Goal: Information Seeking & Learning: Learn about a topic

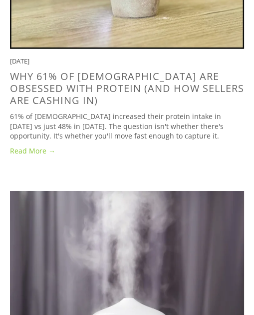
scroll to position [6619, 0]
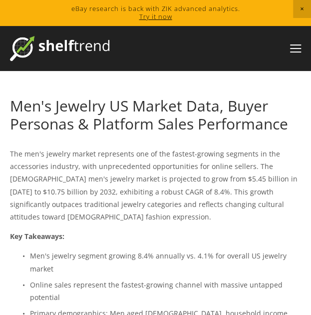
click at [145, 153] on p "The men's jewelry market represents one of the fastest-growing segments in the …" at bounding box center [155, 184] width 291 height 75
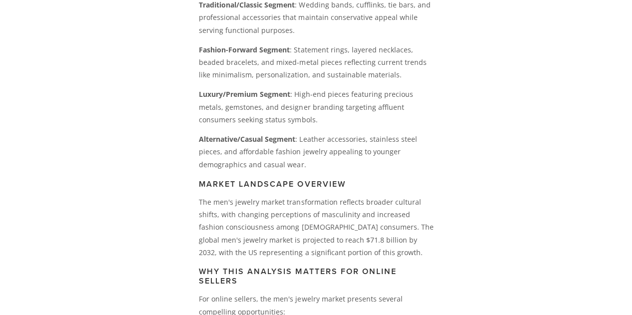
scroll to position [799, 0]
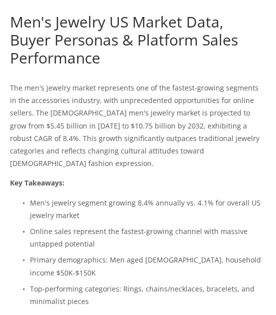
scroll to position [100, 0]
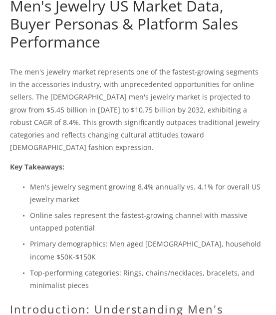
click at [87, 101] on p "The men's jewelry market represents one of the fastest-growing segments in the …" at bounding box center [138, 109] width 256 height 88
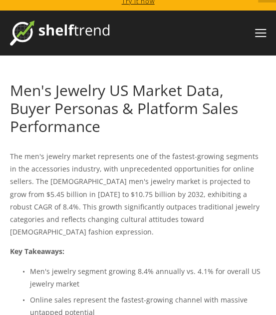
scroll to position [0, 0]
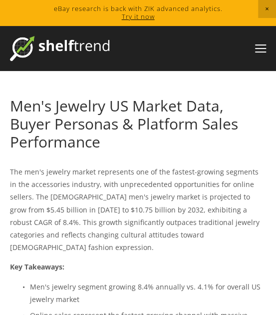
click at [41, 105] on link "Men's Jewelry US Market Data, Buyer Personas & Platform Sales Performance" at bounding box center [124, 123] width 228 height 56
click at [61, 124] on link "Men's Jewelry US Market Data, Buyer Personas & Platform Sales Performance" at bounding box center [124, 123] width 228 height 56
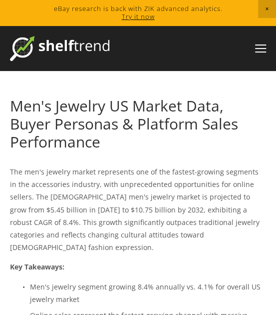
click at [110, 205] on p "The men's jewelry market represents one of the fastest-growing segments in the …" at bounding box center [138, 209] width 256 height 88
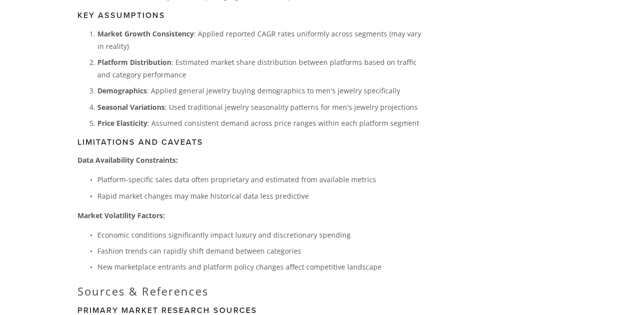
scroll to position [4314, 0]
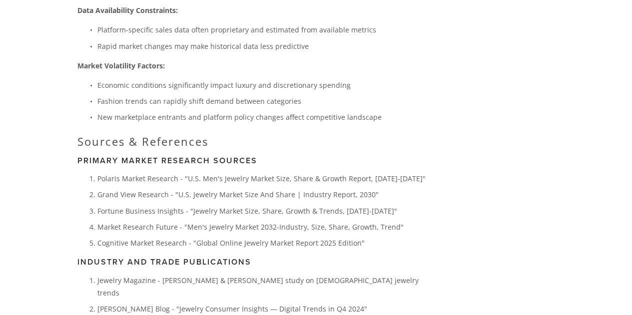
click at [231, 172] on p "Polaris Market Research - "U.S. Men's Jewelry Market Size, Share & Growth Repor…" at bounding box center [262, 178] width 330 height 12
click at [179, 172] on p "Polaris Market Research - "U.S. Men's Jewelry Market Size, Share & Growth Repor…" at bounding box center [262, 178] width 330 height 12
click at [124, 172] on p "Polaris Market Research - "U.S. Men's Jewelry Market Size, Share & Growth Repor…" at bounding box center [262, 178] width 330 height 12
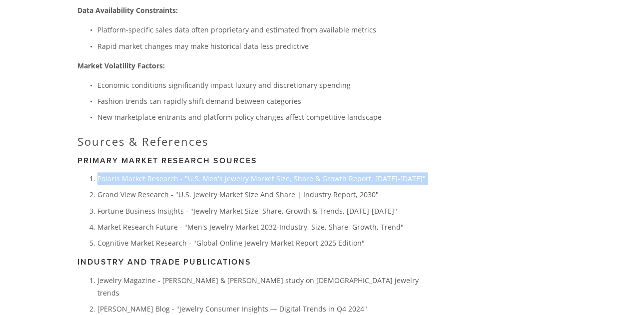
click at [124, 172] on p "Polaris Market Research - "U.S. Men's Jewelry Market Size, Share & Growth Repor…" at bounding box center [262, 178] width 330 height 12
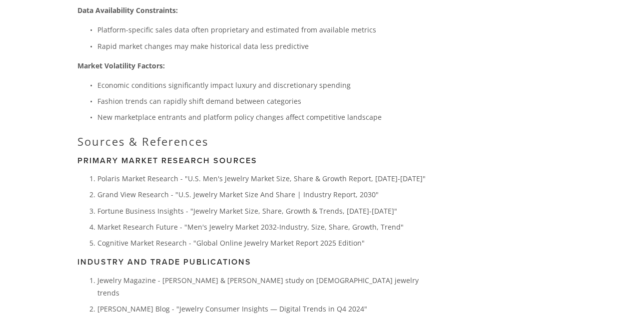
click at [276, 205] on p "Fortune Business Insights - "Jewelry Market Size, Share, Growth & Trends, [DATE…" at bounding box center [262, 211] width 330 height 12
click at [257, 172] on p "Polaris Market Research - "U.S. Men's Jewelry Market Size, Share & Growth Repor…" at bounding box center [262, 178] width 330 height 12
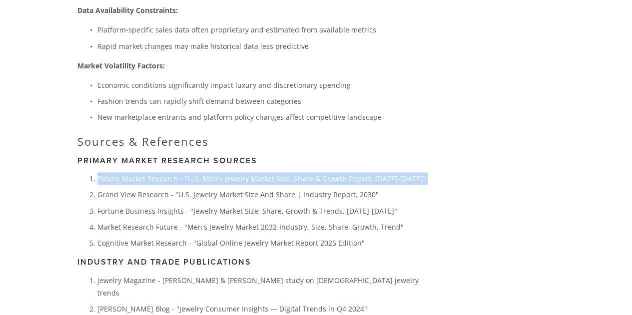
click at [257, 172] on p "Polaris Market Research - "U.S. Men's Jewelry Market Size, Share & Growth Repor…" at bounding box center [262, 178] width 330 height 12
copy p "Polaris Market Research - "U.S. Men's Jewelry Market Size, Share & Growth Repor…"
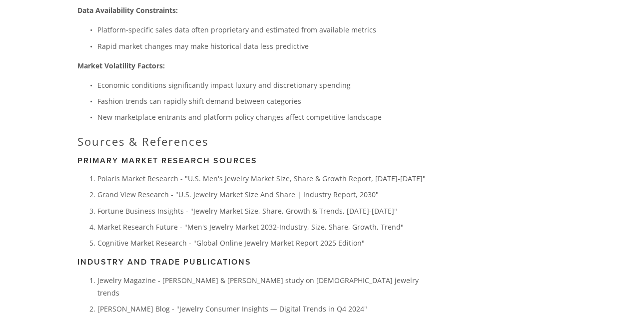
click at [186, 188] on p "Grand View Research - "U.S. Jewelry Market Size And Share | Industry Report, 20…" at bounding box center [262, 194] width 330 height 12
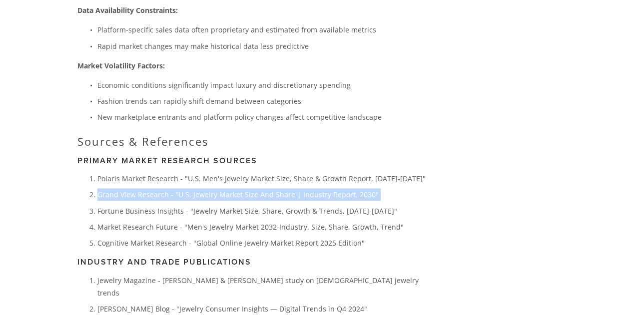
click at [186, 188] on p "Grand View Research - "U.S. Jewelry Market Size And Share | Industry Report, 20…" at bounding box center [262, 194] width 330 height 12
copy p "Grand View Research - "U.S. Jewelry Market Size And Share | Industry Report, 20…"
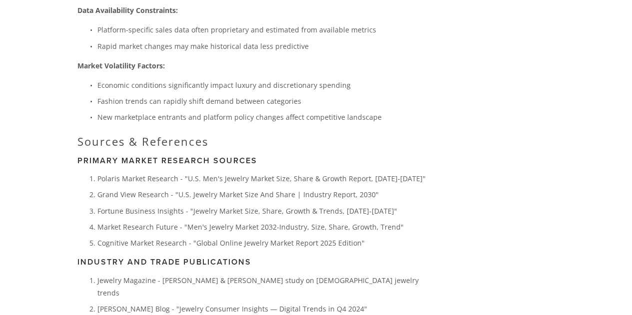
click at [276, 205] on p "Fortune Business Insights - "Jewelry Market Size, Share, Growth & Trends, [DATE…" at bounding box center [262, 211] width 330 height 12
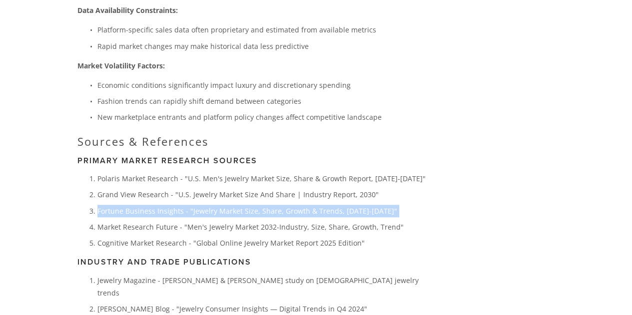
click at [276, 205] on p "Fortune Business Insights - "Jewelry Market Size, Share, Growth & Trends, [DATE…" at bounding box center [262, 211] width 330 height 12
copy p "Fortune Business Insights - "Jewelry Market Size, Share, Growth & Trends, [DATE…"
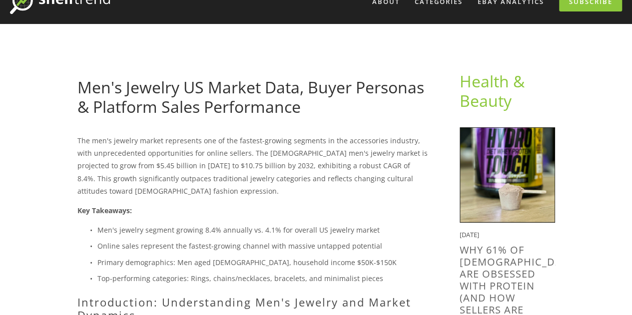
scroll to position [100, 0]
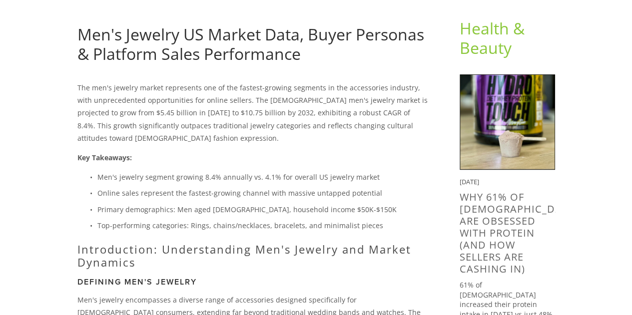
click at [276, 173] on p "Men's jewelry segment growing 8.4% annually vs. 4.1% for overall US jewelry mar…" at bounding box center [262, 177] width 330 height 12
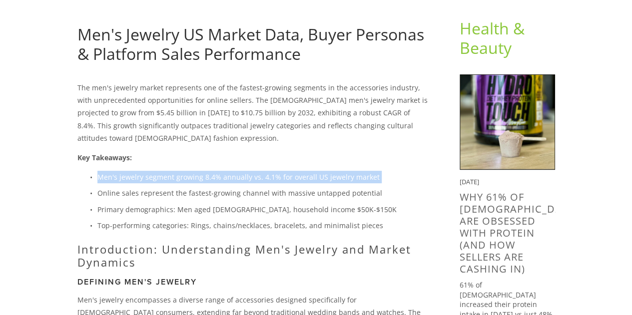
click at [276, 173] on p "Men's jewelry segment growing 8.4% annually vs. 4.1% for overall US jewelry mar…" at bounding box center [262, 177] width 330 height 12
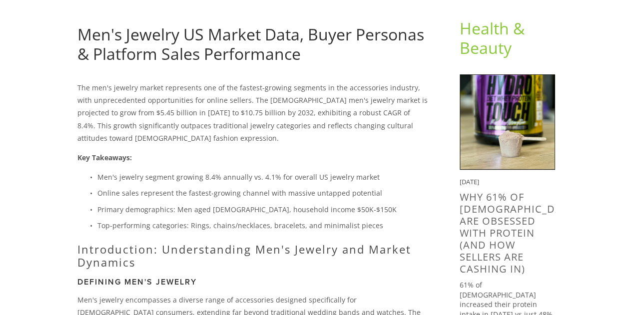
click at [276, 98] on p "The men's jewelry market represents one of the fastest-growing segments in the …" at bounding box center [252, 112] width 350 height 63
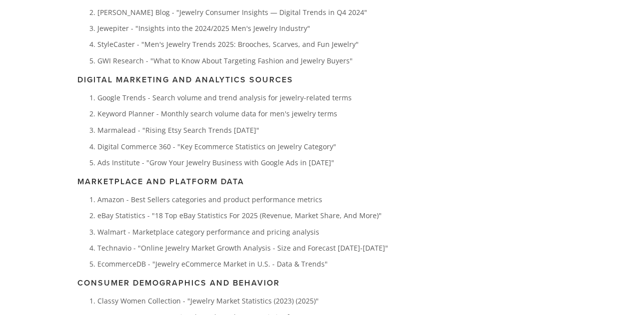
scroll to position [4586, 0]
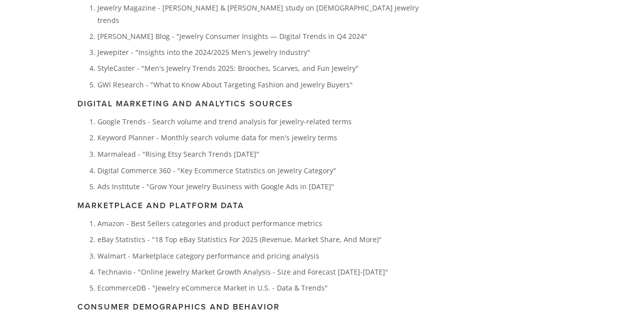
click at [150, 131] on p "Keyword Planner - Monthly search volume data for men's jewelry terms" at bounding box center [262, 137] width 330 height 12
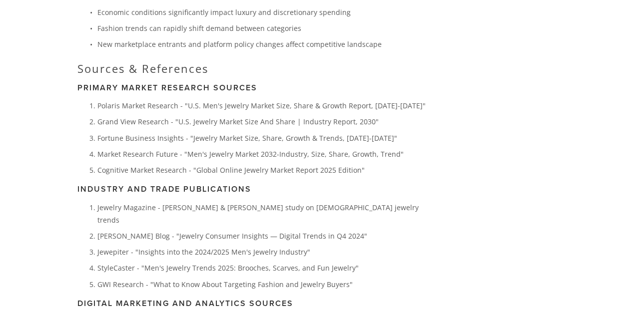
scroll to position [4337, 0]
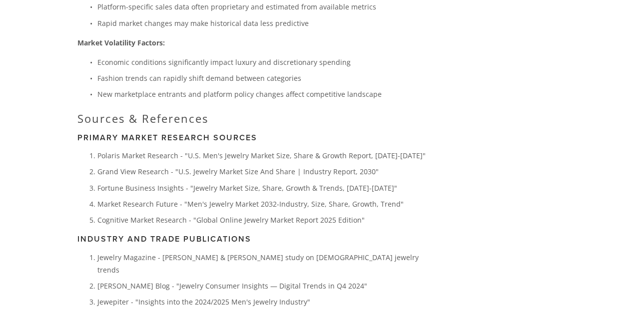
click at [276, 149] on p "Polaris Market Research - "U.S. Men's Jewelry Market Size, Share & Growth Repor…" at bounding box center [262, 155] width 330 height 12
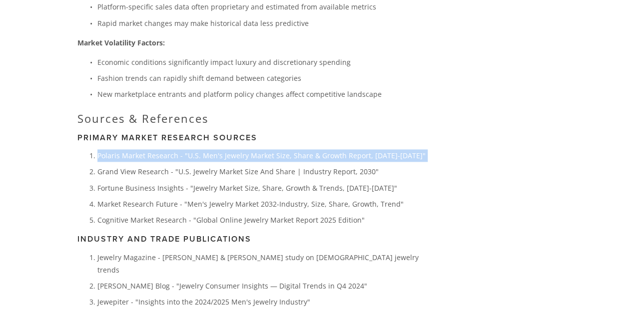
click at [276, 149] on p "Polaris Market Research - "U.S. Men's Jewelry Market Size, Share & Growth Repor…" at bounding box center [262, 155] width 330 height 12
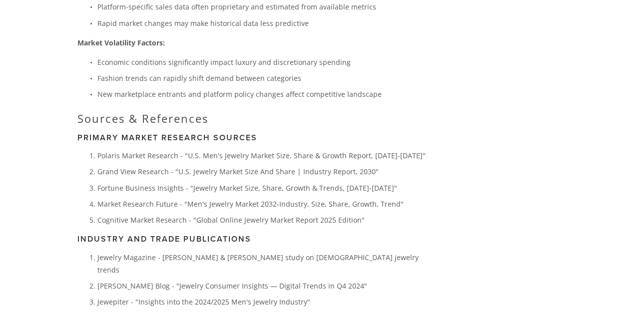
click at [271, 198] on p "Market Research Future - "Men's Jewelry Market 2032-Industry, Size, Share, Grow…" at bounding box center [262, 204] width 330 height 12
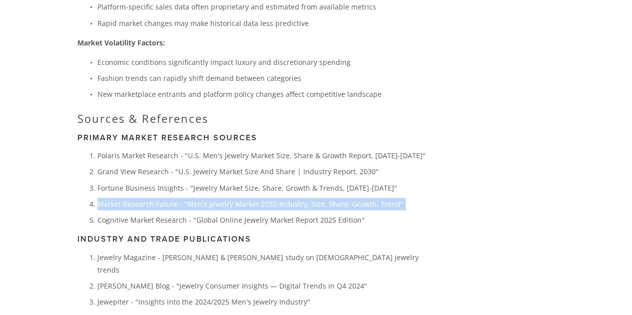
click at [271, 198] on p "Market Research Future - "Men's Jewelry Market 2032-Industry, Size, Share, Grow…" at bounding box center [262, 204] width 330 height 12
copy p "Market Research Future - "Men's Jewelry Market 2032-Industry, Size, Share, Grow…"
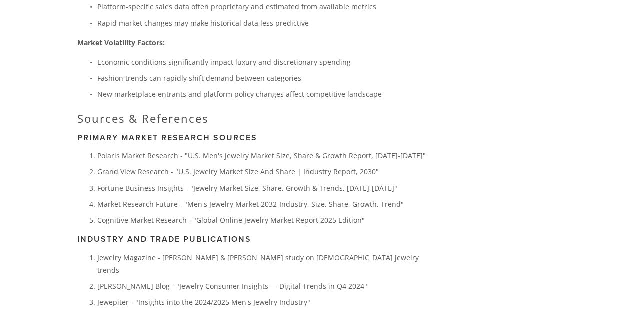
click at [245, 251] on ol "Jewelry Magazine - [PERSON_NAME] & [PERSON_NAME] study on [DEMOGRAPHIC_DATA] je…" at bounding box center [252, 295] width 350 height 89
click at [270, 214] on p "Cognitive Market Research - "Global Online Jewelry Market Report 2025 Edition"" at bounding box center [262, 220] width 330 height 12
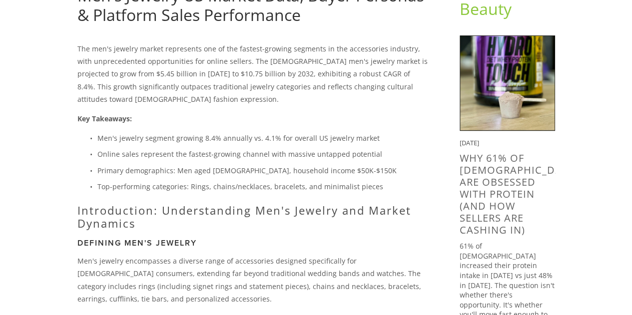
scroll to position [200, 0]
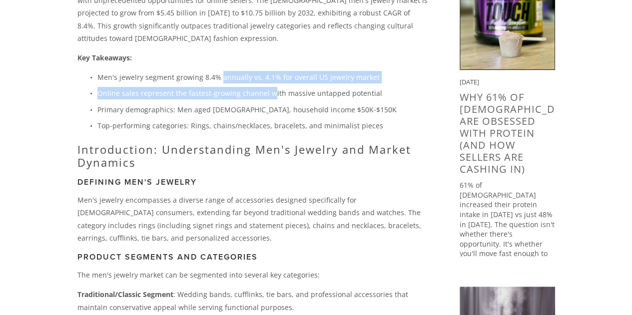
drag, startPoint x: 252, startPoint y: 84, endPoint x: 284, endPoint y: 92, distance: 33.0
click at [276, 92] on ul "Men's jewelry segment growing 8.4% annually vs. 4.1% for overall US jewelry mar…" at bounding box center [252, 101] width 350 height 61
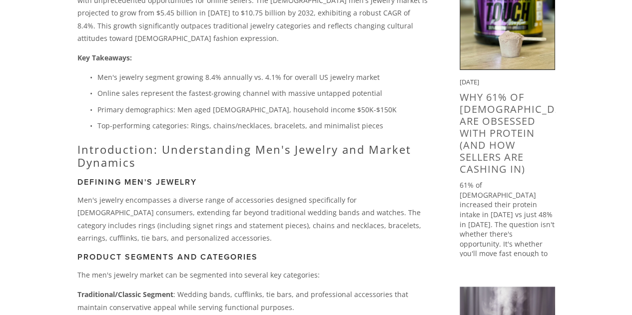
click at [276, 126] on p "Top-performing categories: Rings, chains/necklaces, bracelets, and minimalist p…" at bounding box center [262, 125] width 330 height 12
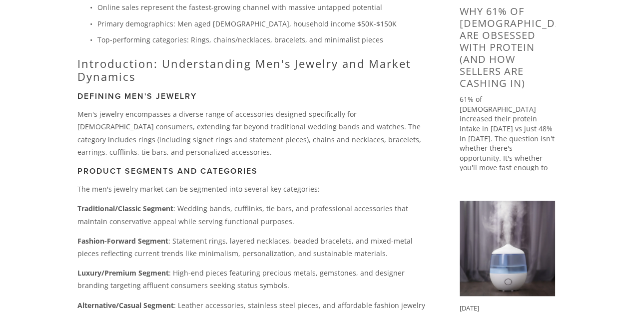
scroll to position [300, 0]
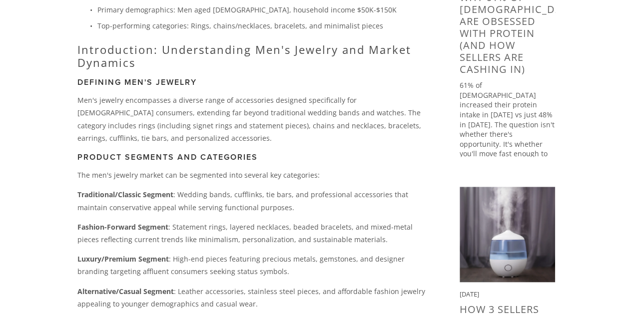
click at [246, 189] on p "Traditional/Classic Segment : Wedding bands, cufflinks, tie bars, and professio…" at bounding box center [252, 200] width 350 height 25
click at [276, 116] on p "Men's jewelry encompasses a diverse range of accessories designed specifically …" at bounding box center [252, 119] width 350 height 50
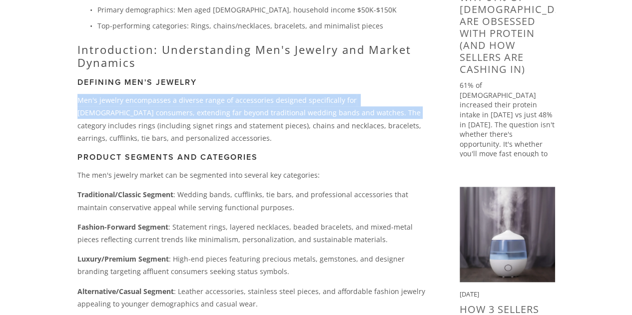
drag, startPoint x: 77, startPoint y: 100, endPoint x: 340, endPoint y: 110, distance: 262.9
click at [276, 110] on p "Men's jewelry encompasses a diverse range of accessories designed specifically …" at bounding box center [252, 119] width 350 height 50
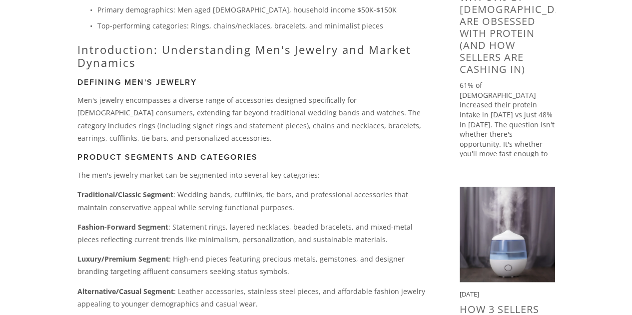
click at [276, 159] on h3 "Product Segments and Categories" at bounding box center [252, 156] width 350 height 9
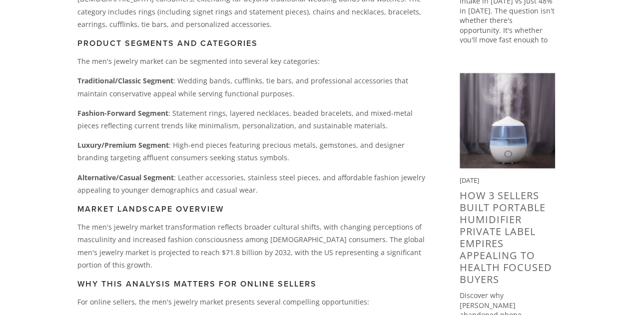
scroll to position [450, 0]
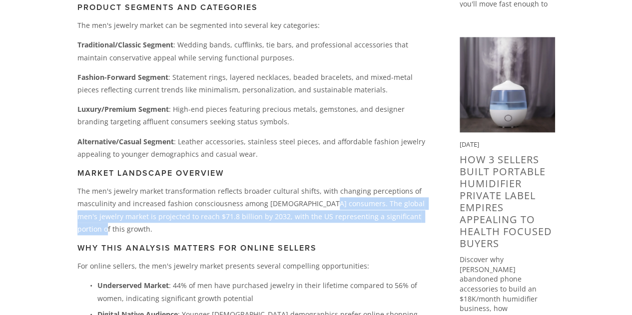
drag, startPoint x: 321, startPoint y: 206, endPoint x: 423, endPoint y: 217, distance: 102.5
click at [276, 217] on p "The men's jewelry market transformation reflects broader cultural shifts, with …" at bounding box center [252, 210] width 350 height 50
copy p "The global men's jewelry market is projected to reach $71.8 billion by 2032, wi…"
